Goal: Task Accomplishment & Management: Complete application form

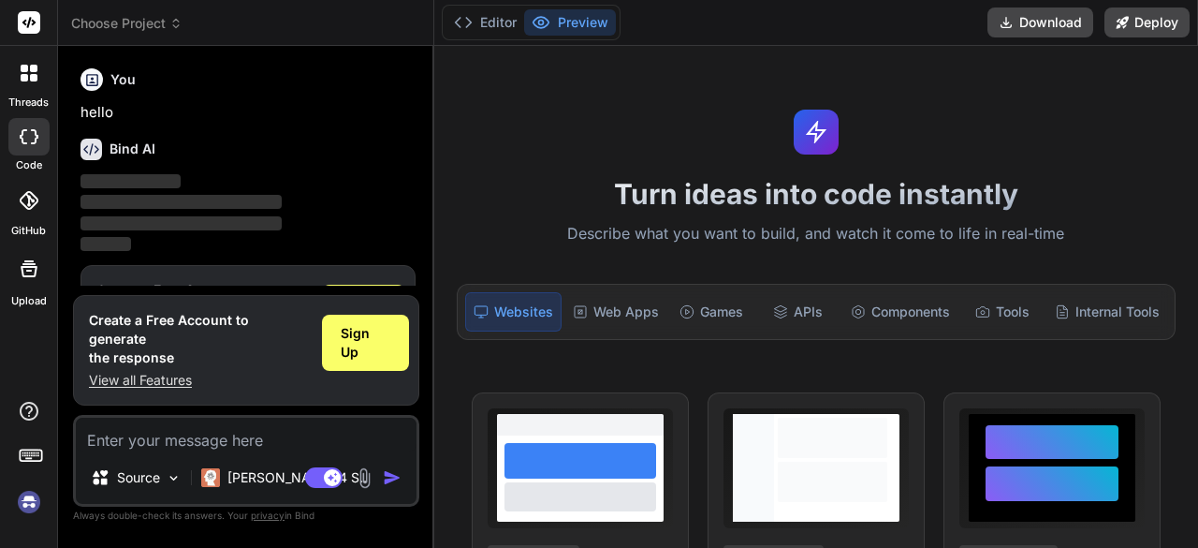
scroll to position [62, 0]
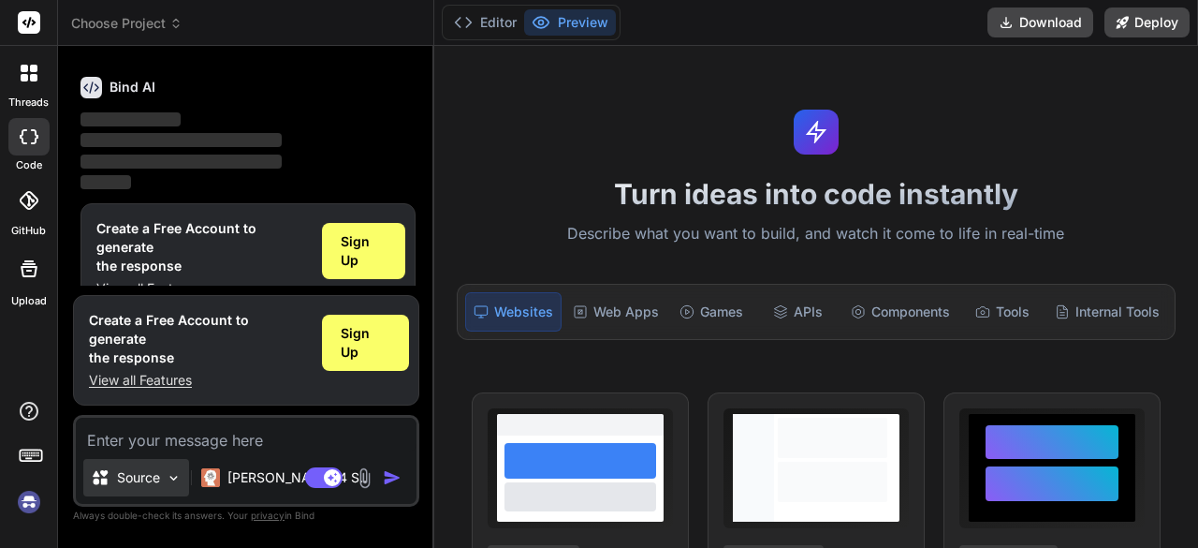
click at [182, 477] on img at bounding box center [174, 478] width 16 height 16
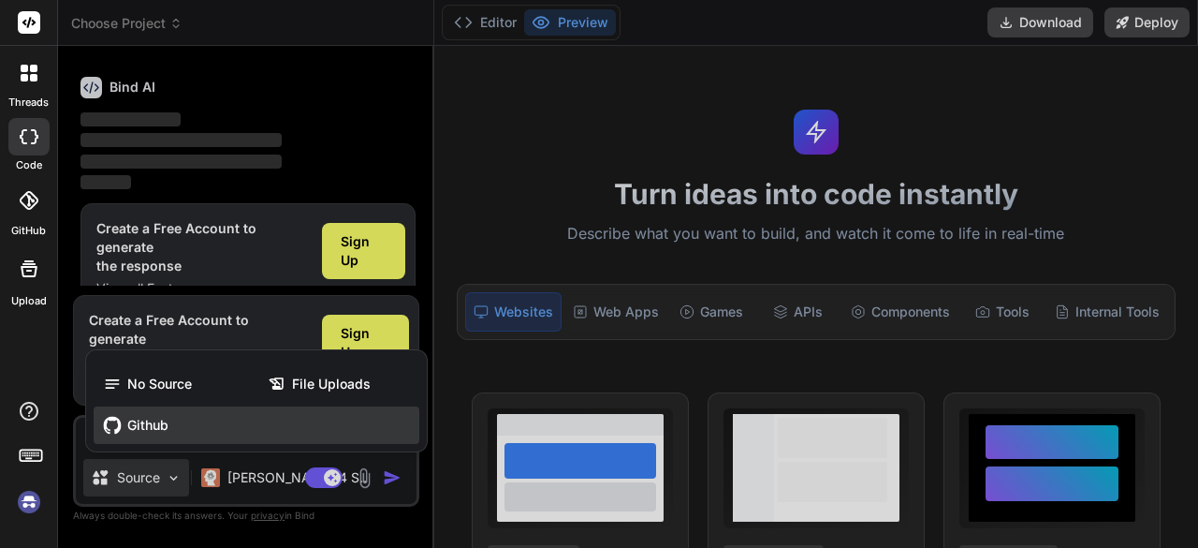
click at [165, 437] on div "Github" at bounding box center [257, 424] width 326 height 37
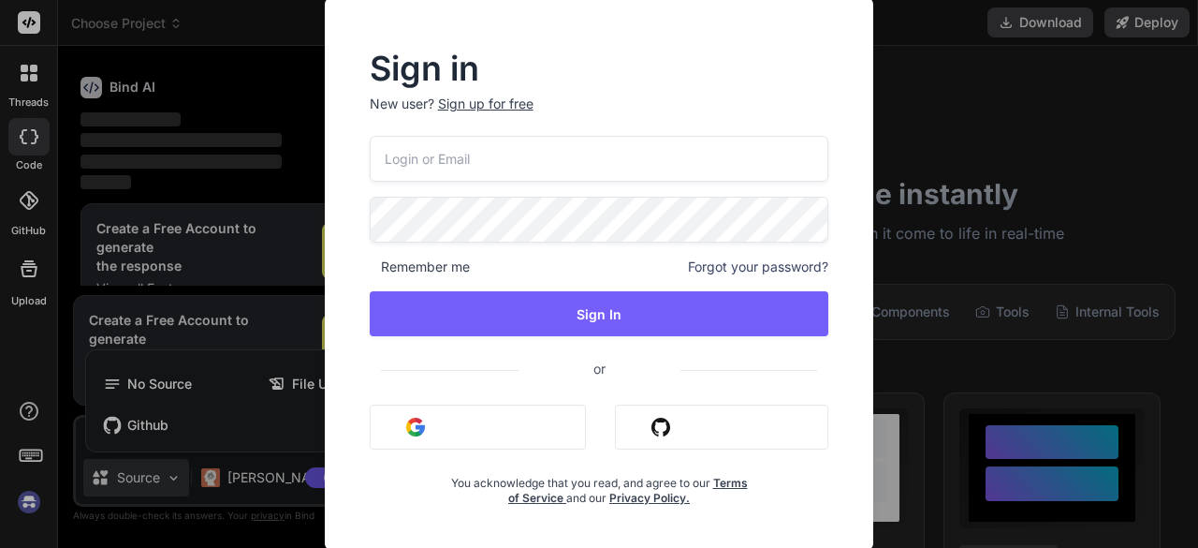
click at [680, 422] on button "Sign in with Github" at bounding box center [721, 426] width 213 height 45
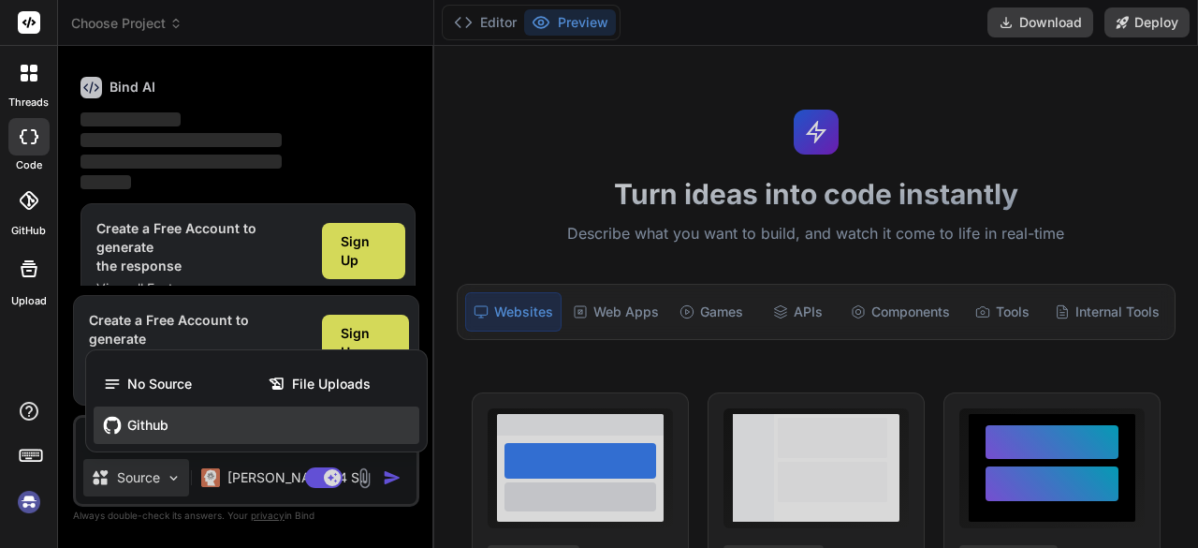
click at [159, 423] on span "Github" at bounding box center [147, 425] width 41 height 19
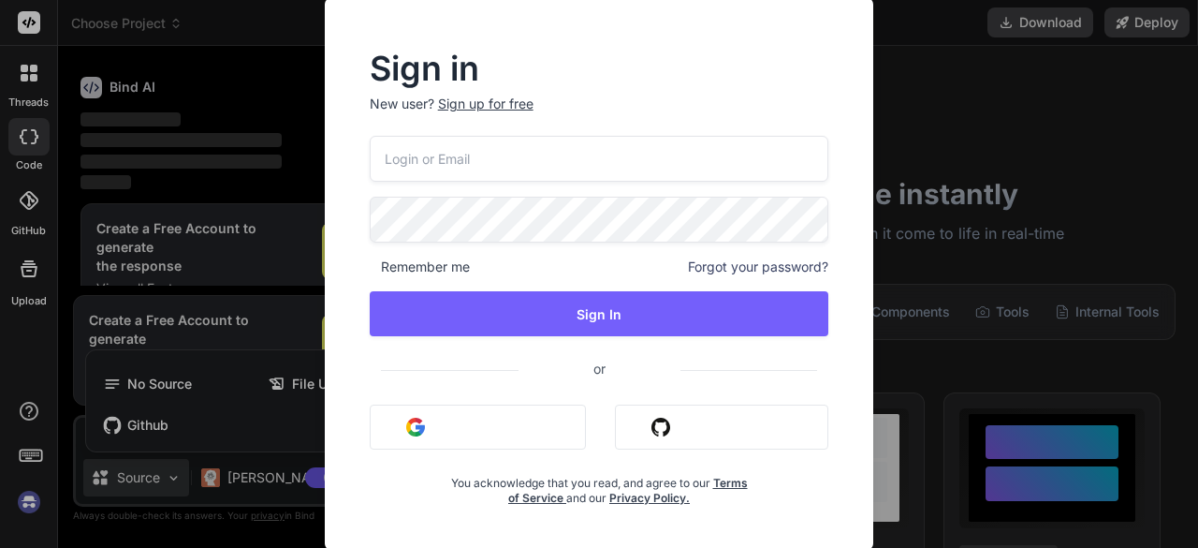
click at [884, 136] on div "Sign in New user? Sign up for free Remember me Forgot your password? Sign In or…" at bounding box center [599, 273] width 599 height 553
click at [200, 250] on div "Sign in New user? Sign up for free Remember me Forgot your password? Sign In or…" at bounding box center [599, 274] width 1198 height 548
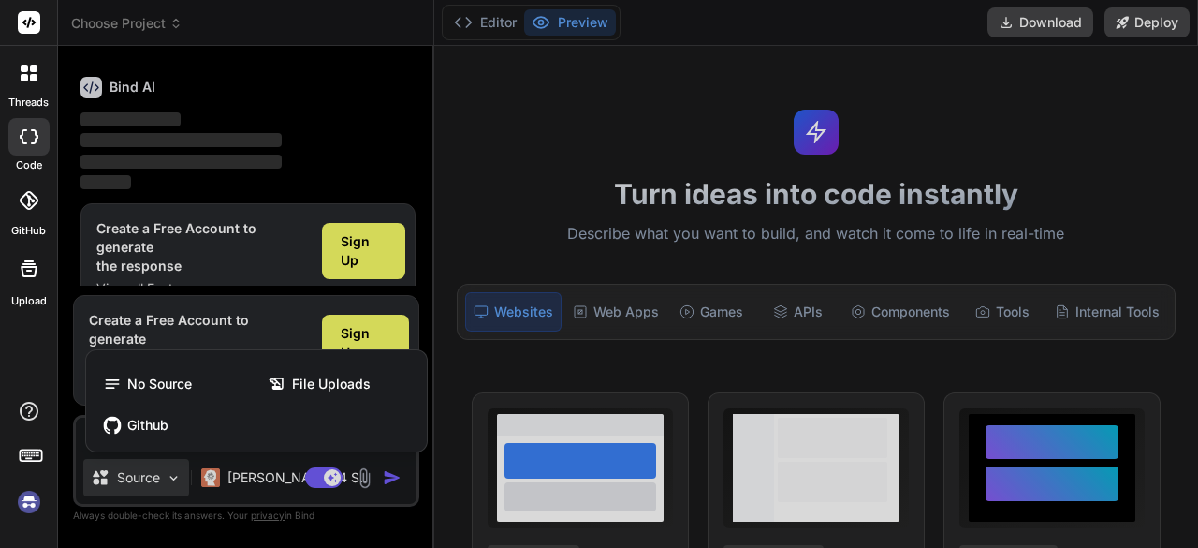
click at [359, 257] on div at bounding box center [599, 274] width 1198 height 548
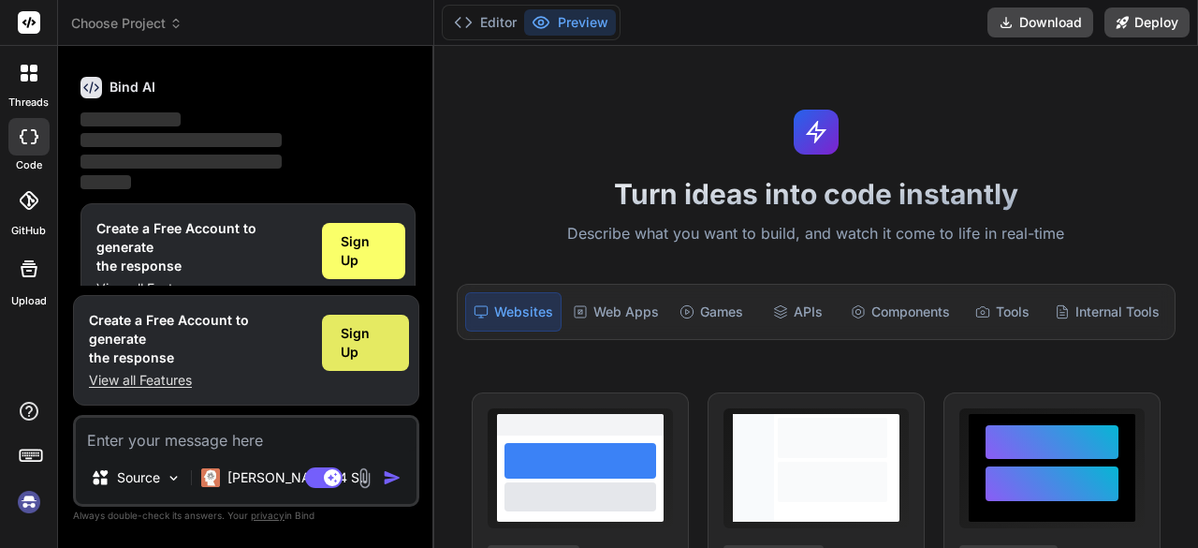
click at [367, 363] on div "Sign Up" at bounding box center [365, 343] width 87 height 56
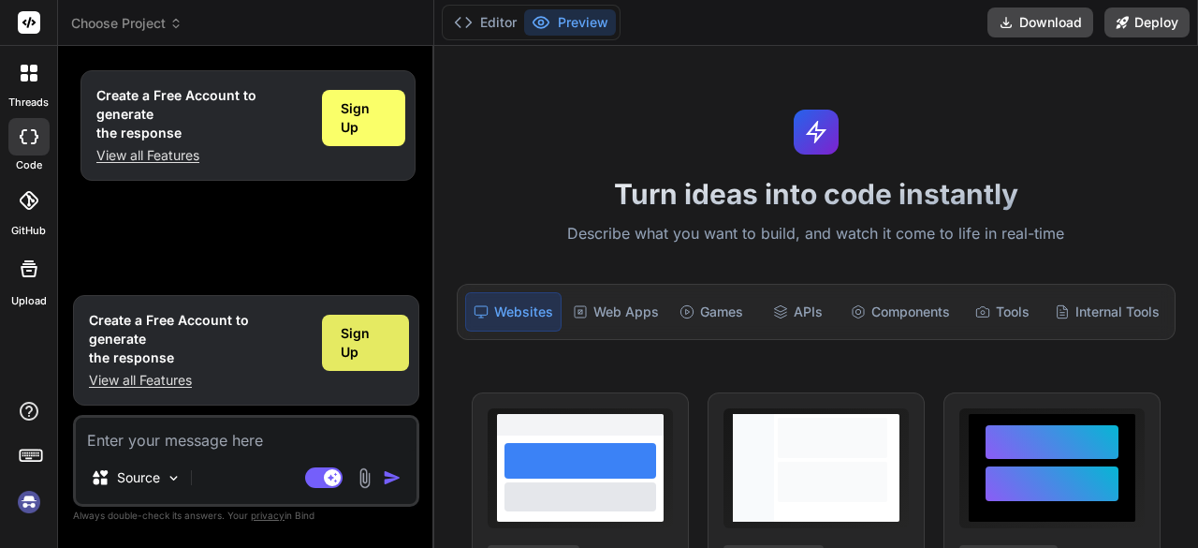
type textarea "x"
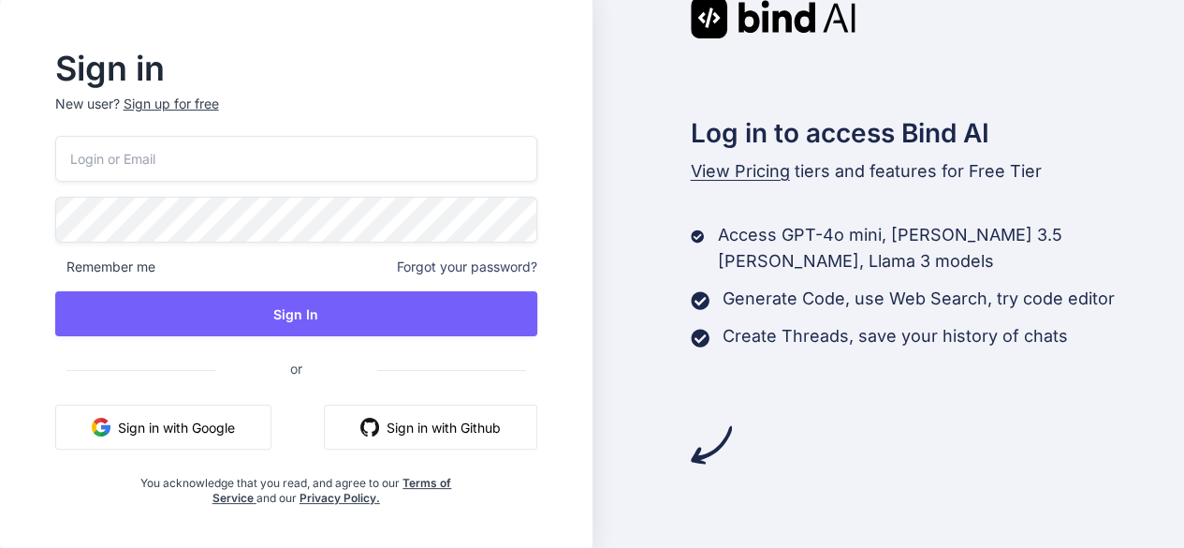
click at [404, 420] on button "Sign in with Github" at bounding box center [430, 426] width 213 height 45
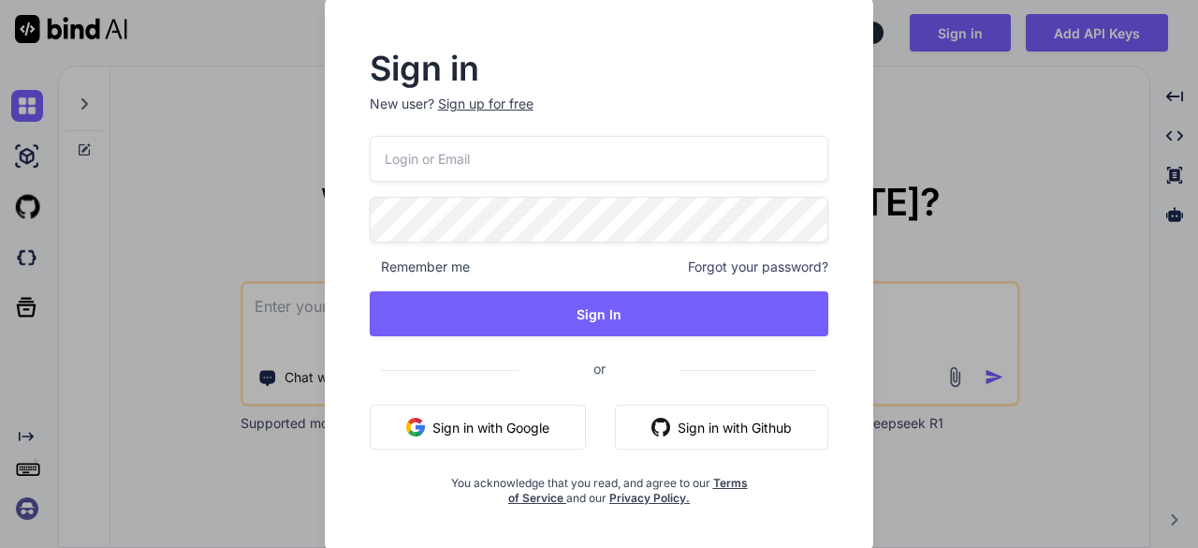
click at [761, 413] on button "Sign in with Github" at bounding box center [721, 426] width 213 height 45
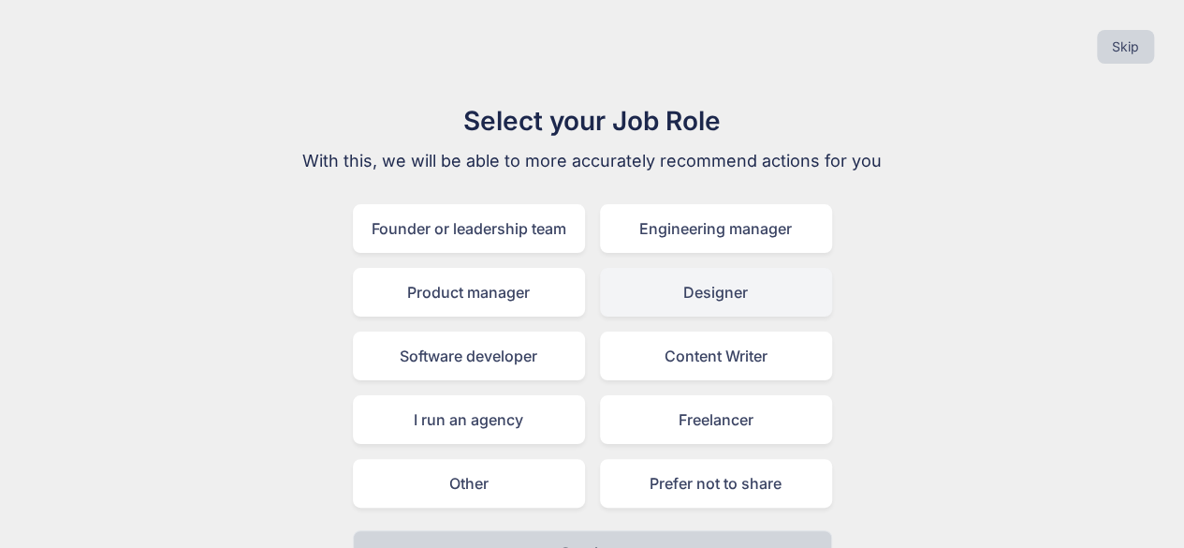
scroll to position [41, 0]
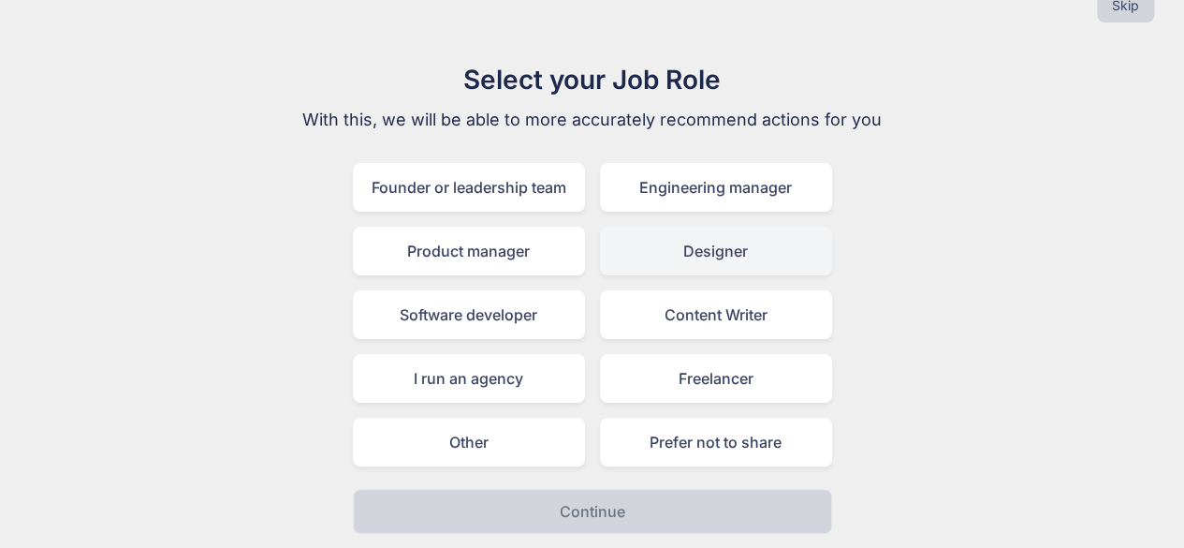
click at [659, 267] on div "Designer" at bounding box center [716, 251] width 232 height 49
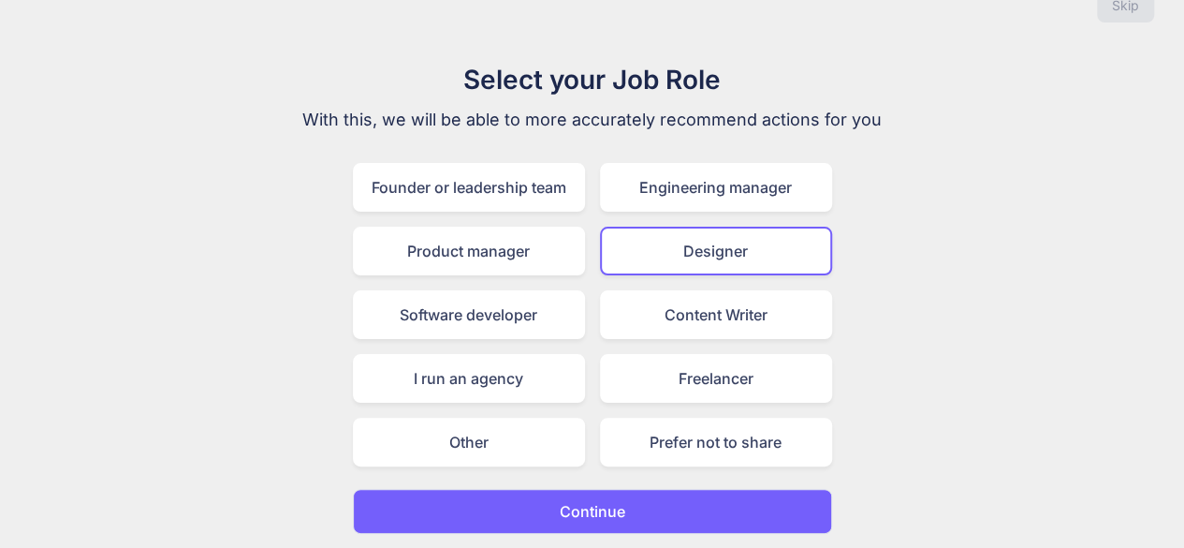
click at [603, 510] on p "Continue" at bounding box center [593, 511] width 66 height 22
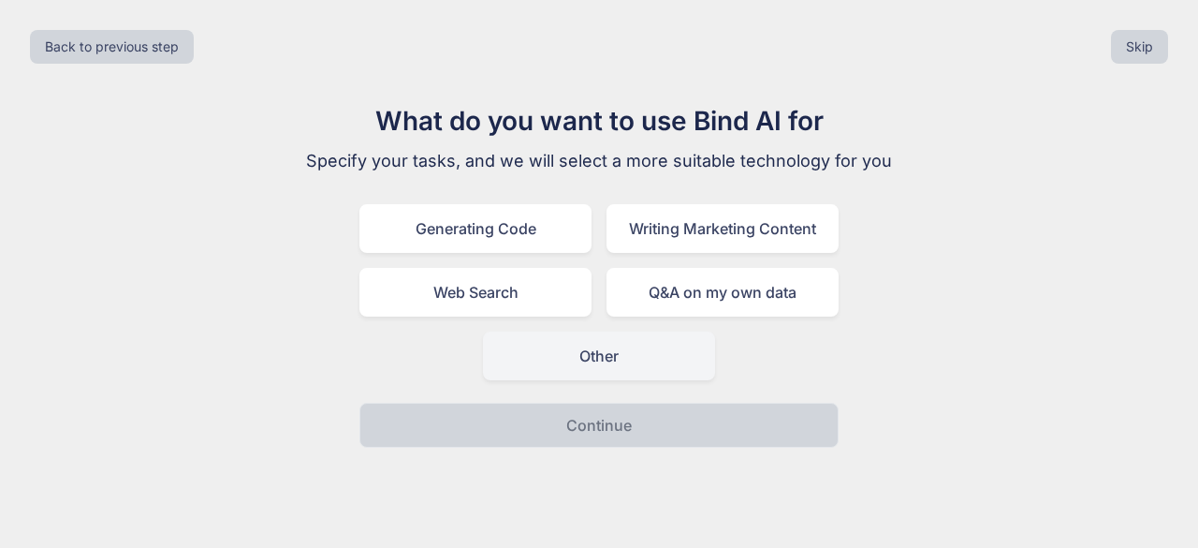
click at [618, 348] on div "Other" at bounding box center [599, 355] width 232 height 49
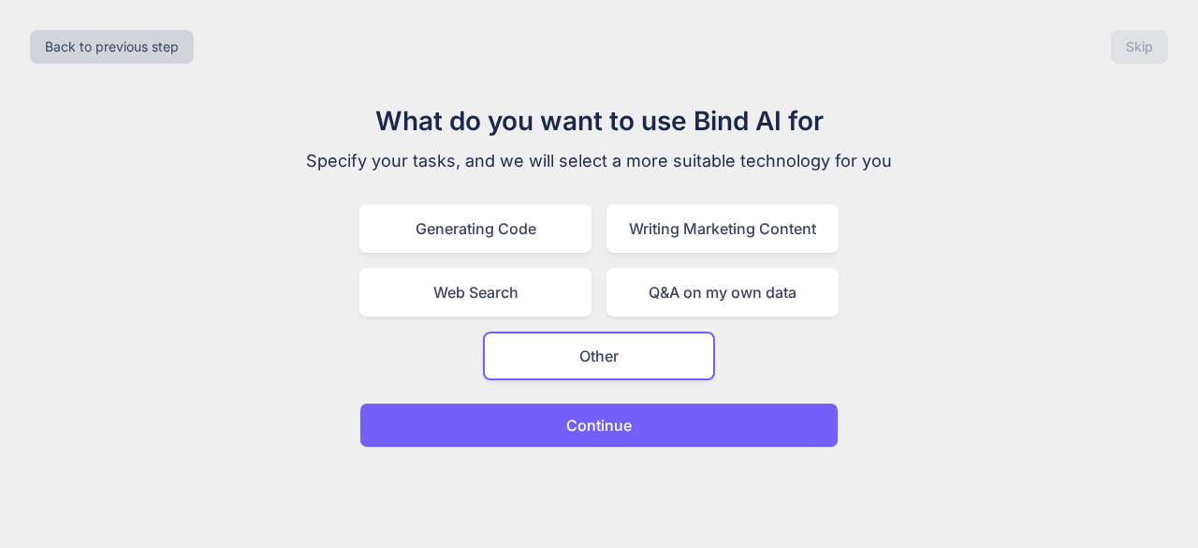
click at [593, 429] on p "Continue" at bounding box center [599, 425] width 66 height 22
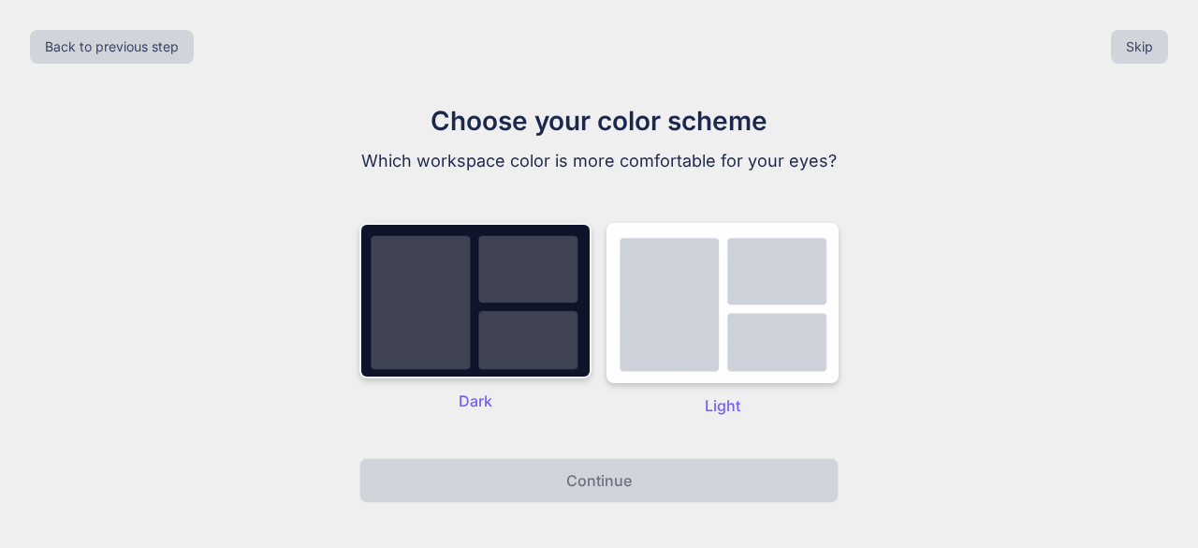
click at [512, 312] on img at bounding box center [475, 300] width 232 height 155
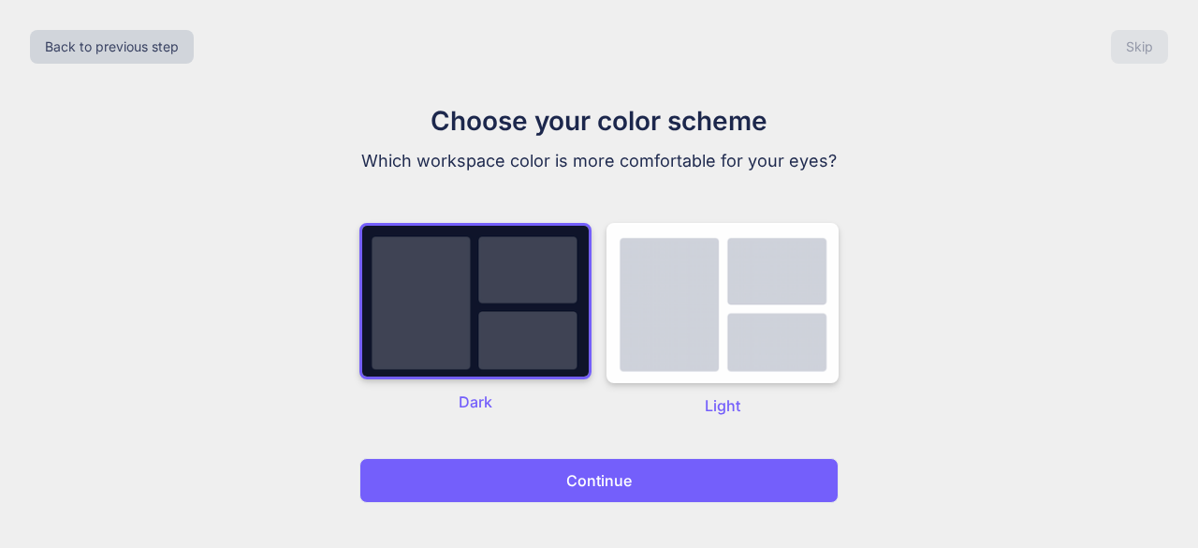
click at [594, 494] on button "Continue" at bounding box center [598, 480] width 479 height 45
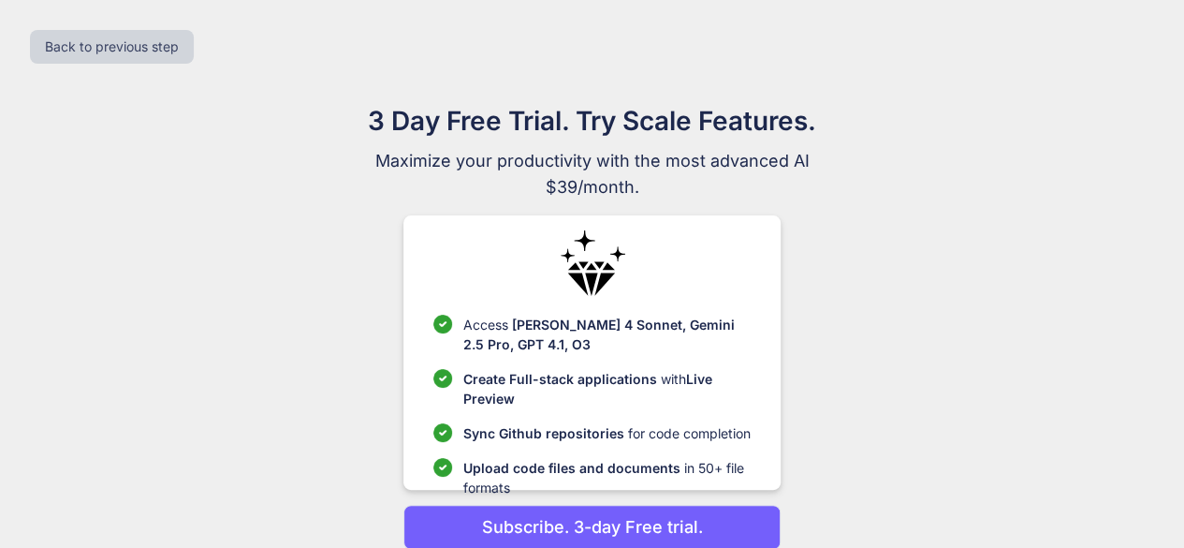
scroll to position [80, 0]
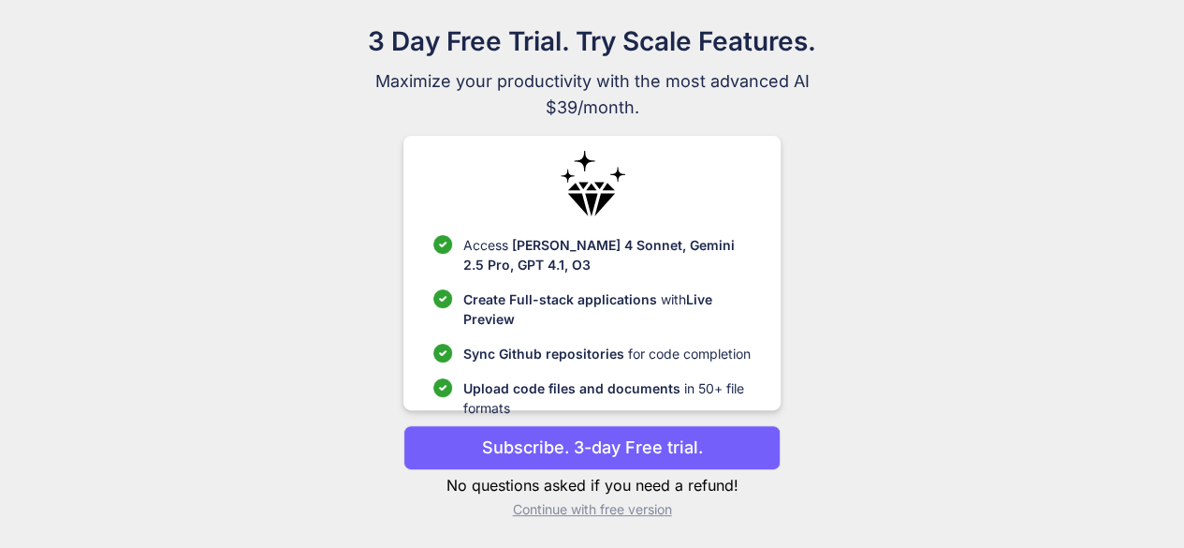
click at [601, 514] on p "Continue with free version" at bounding box center [591, 509] width 377 height 19
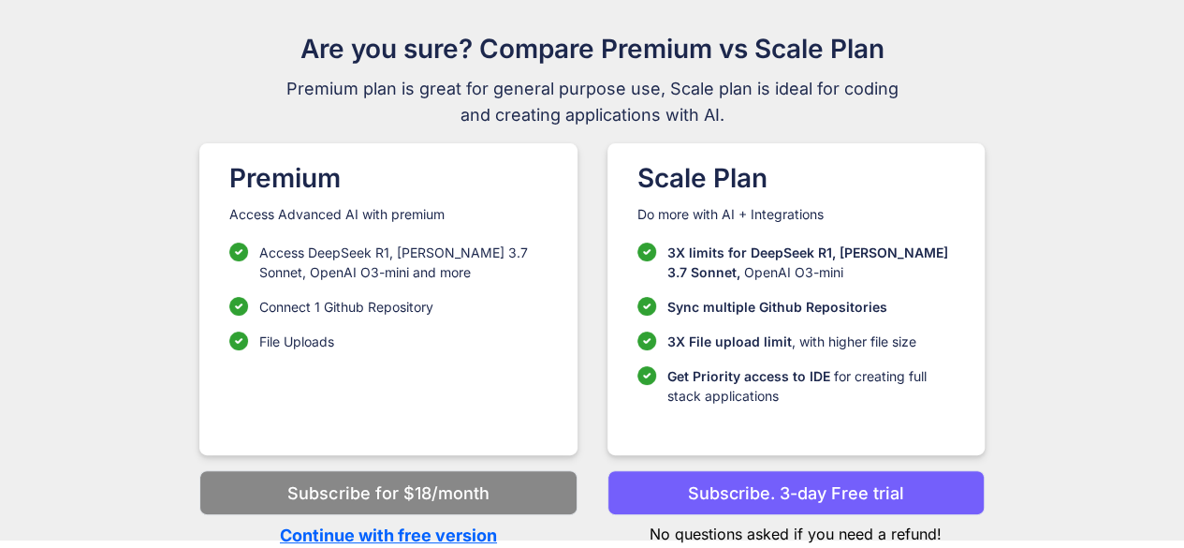
scroll to position [71, 0]
click at [449, 535] on p "Continue with free version" at bounding box center [387, 535] width 377 height 25
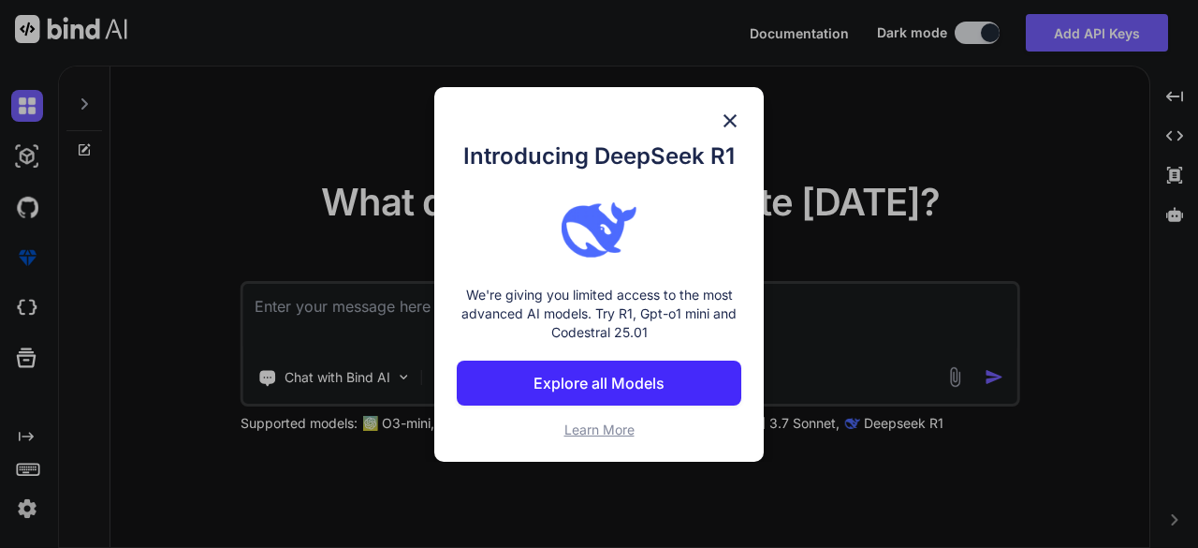
click at [732, 119] on img at bounding box center [730, 121] width 22 height 22
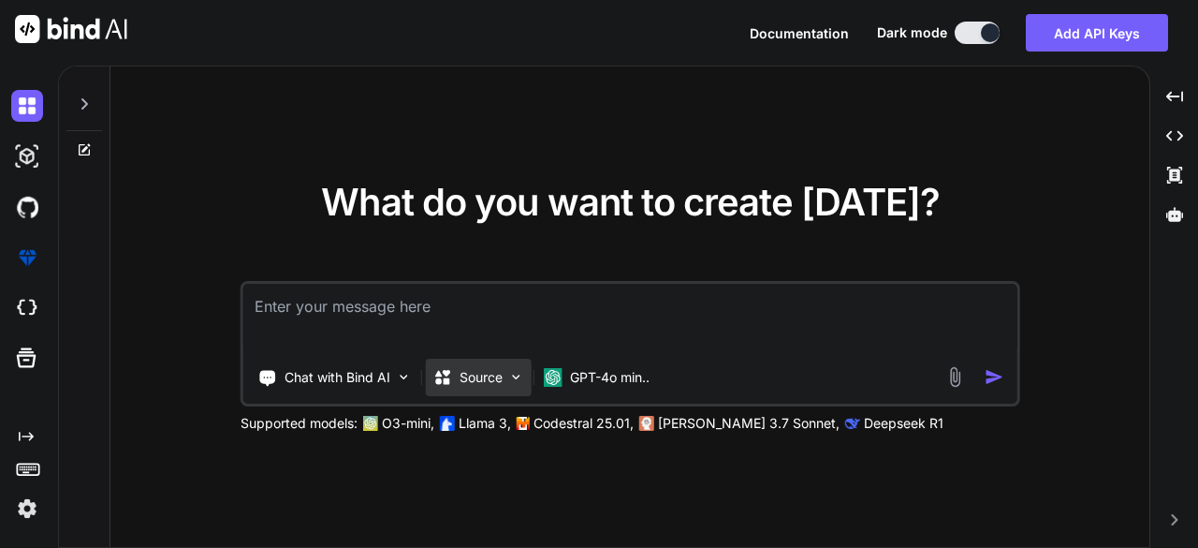
click at [468, 369] on p "Source" at bounding box center [481, 377] width 43 height 19
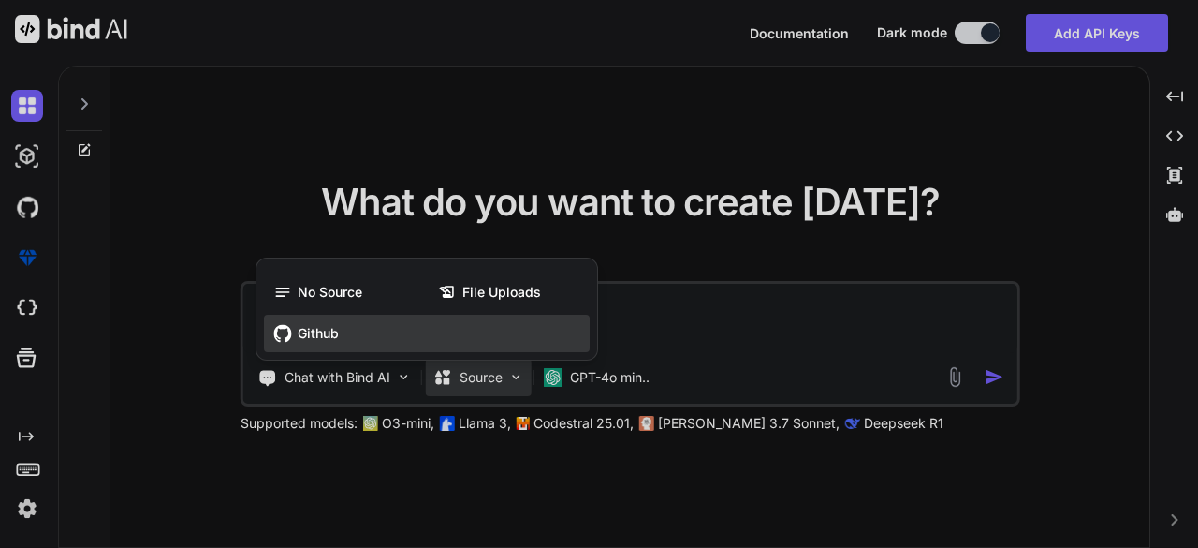
click at [329, 338] on span "Github" at bounding box center [318, 333] width 41 height 19
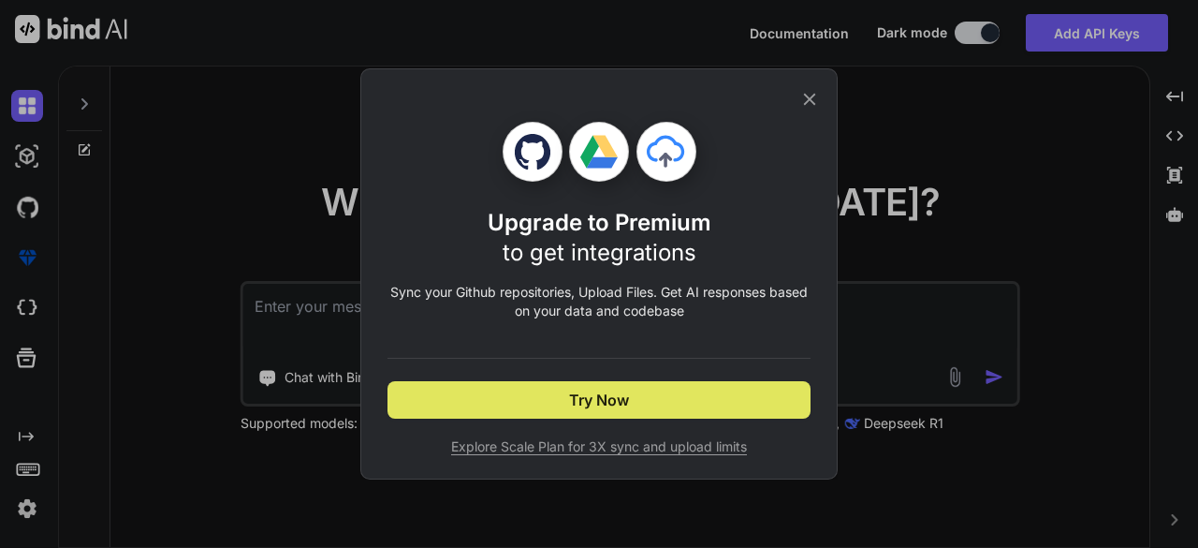
click at [562, 403] on button "Try Now" at bounding box center [599, 399] width 423 height 37
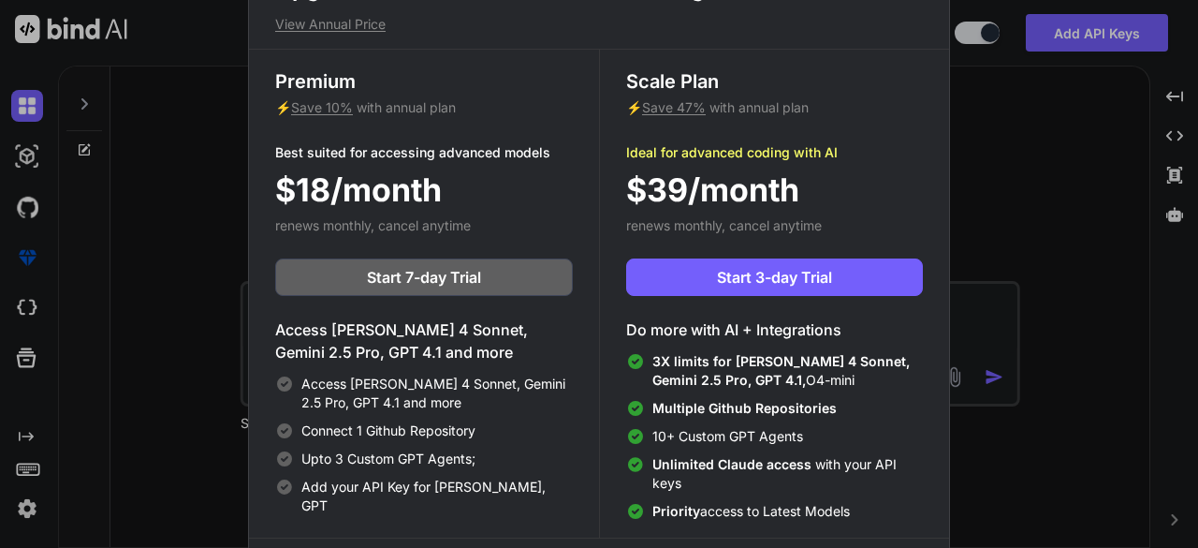
scroll to position [7, 0]
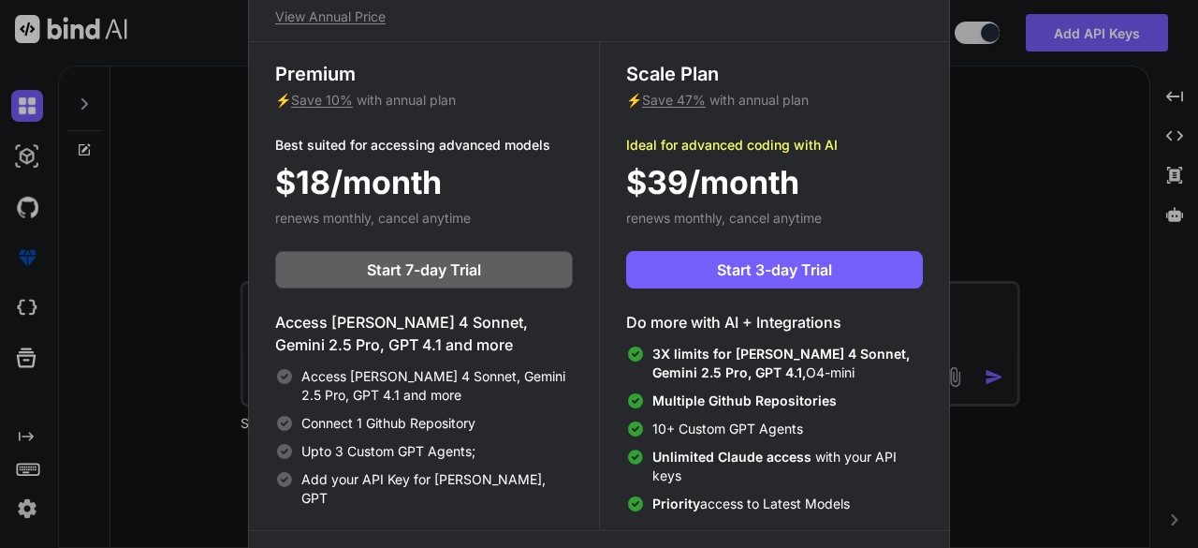
click at [1111, 138] on div "Upgrade to access Advanced AI & Integrations View Annual Price Premium ⚡ Save 1…" at bounding box center [599, 274] width 1198 height 548
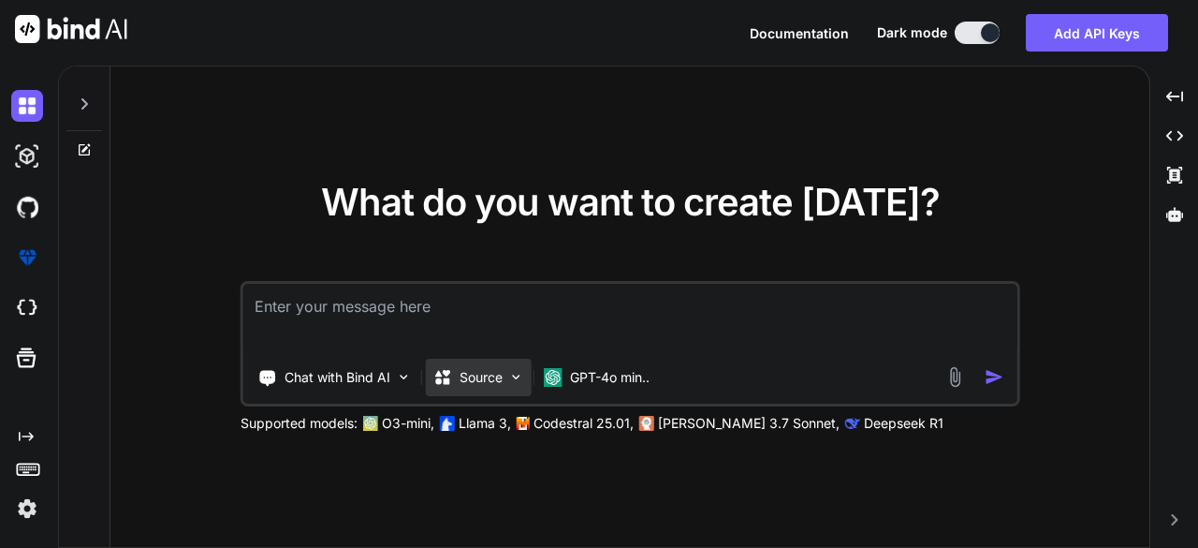
click at [498, 371] on p "Source" at bounding box center [481, 377] width 43 height 19
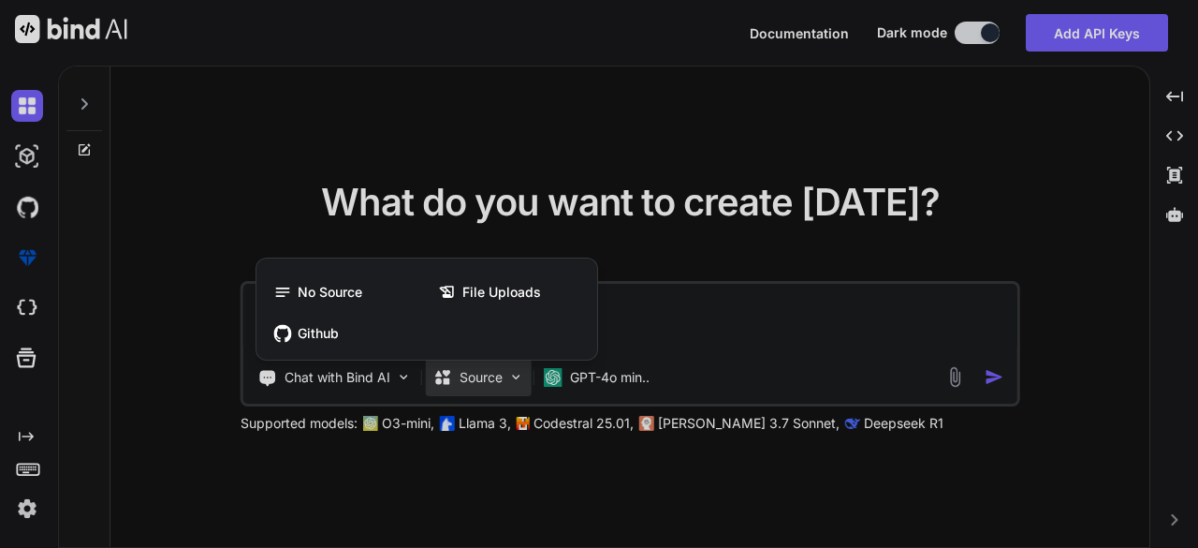
click at [26, 199] on div at bounding box center [599, 274] width 1198 height 548
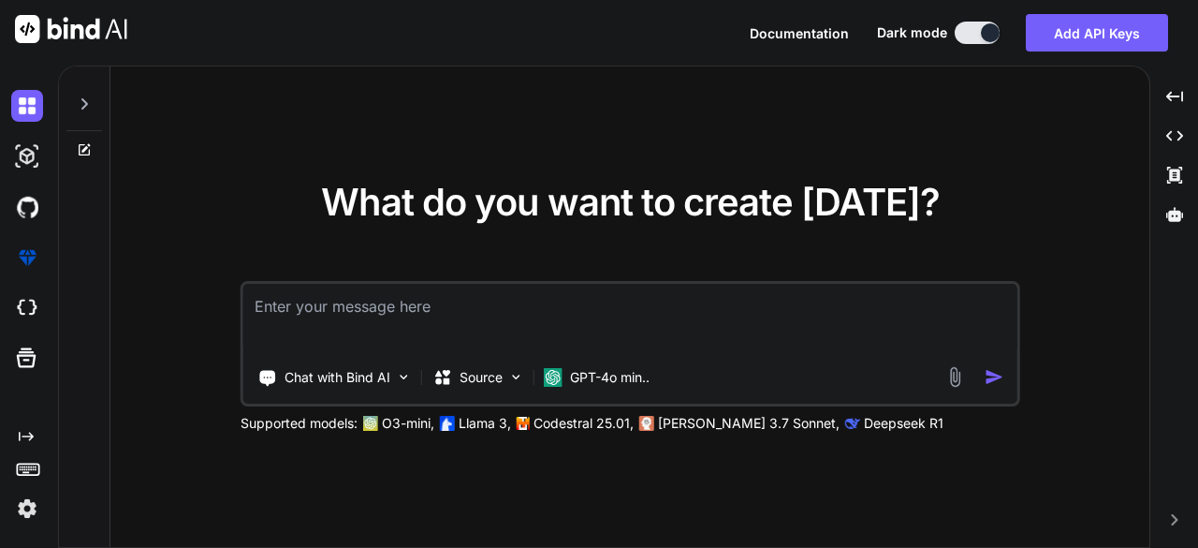
click at [26, 199] on img at bounding box center [27, 207] width 32 height 32
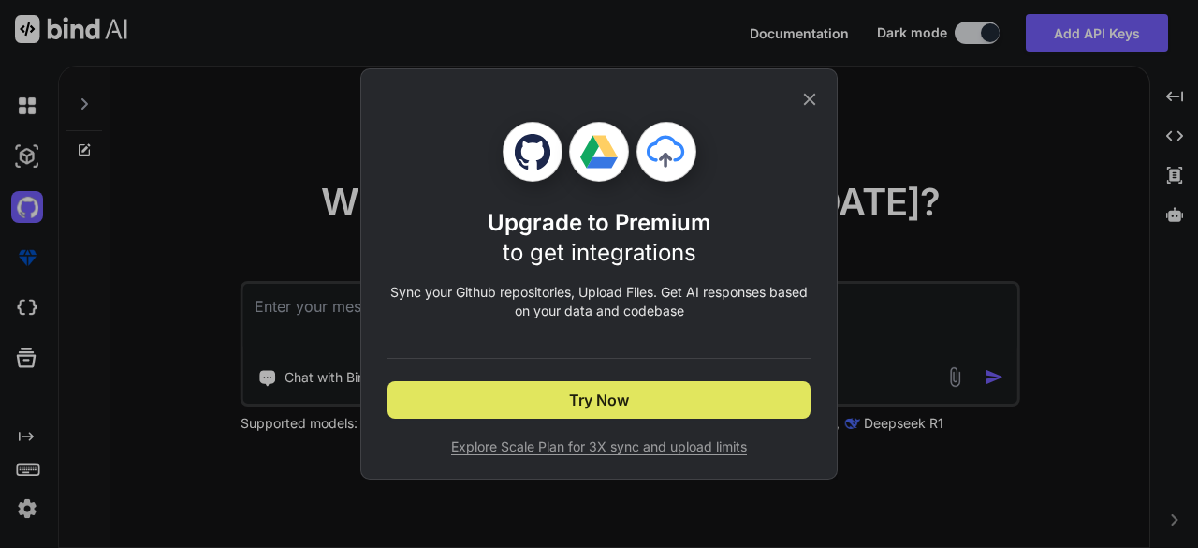
click at [667, 402] on button "Try Now" at bounding box center [599, 399] width 423 height 37
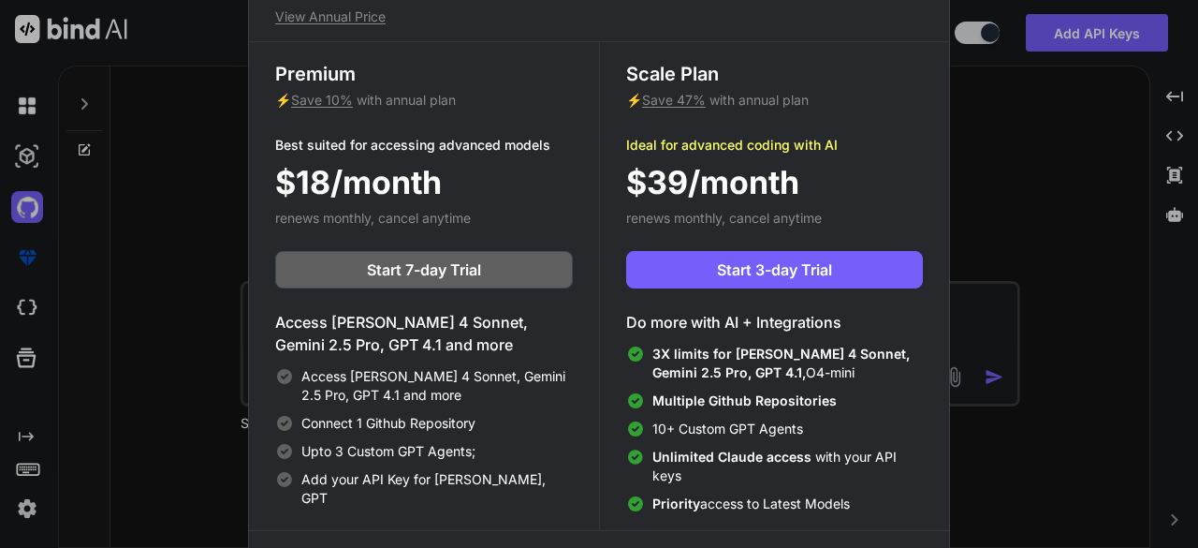
click at [1011, 28] on div "Upgrade to access Advanced AI & Integrations View Annual Price Premium ⚡ Save 1…" at bounding box center [599, 274] width 1198 height 548
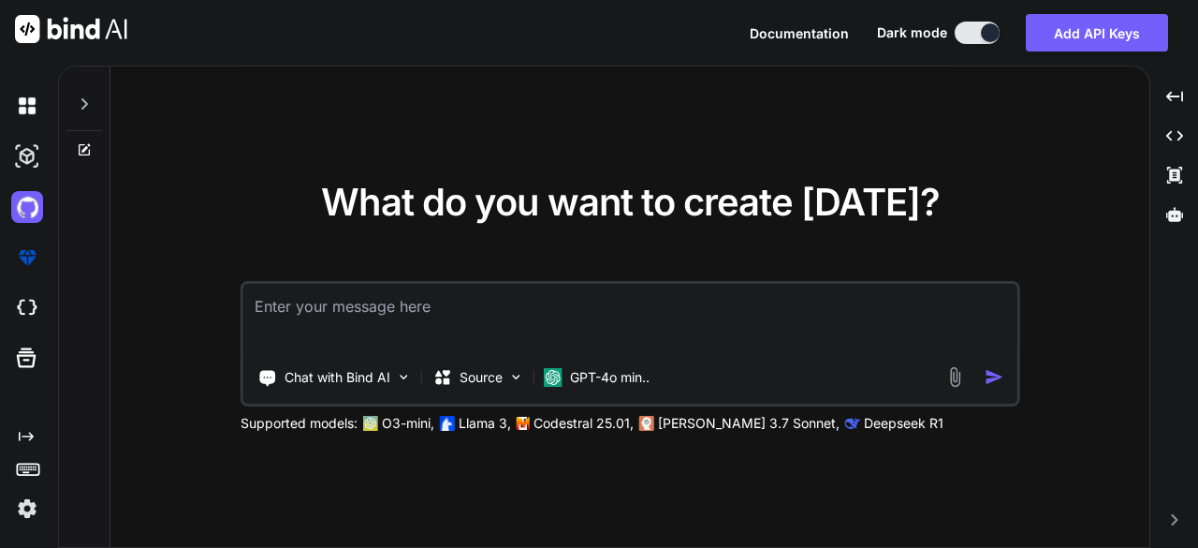
click at [31, 512] on img at bounding box center [27, 508] width 32 height 32
